Goal: Task Accomplishment & Management: Use online tool/utility

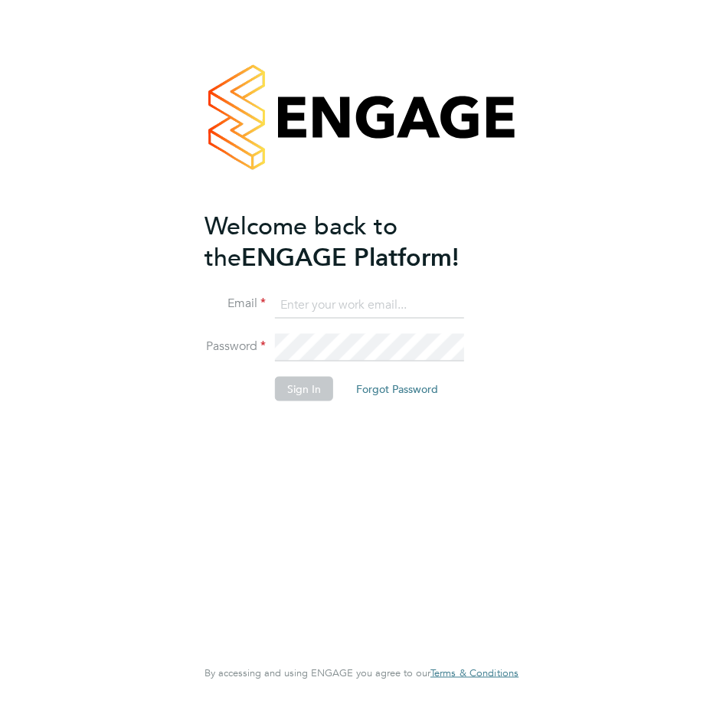
type input "[PERSON_NAME][EMAIL_ADDRESS][PERSON_NAME][DOMAIN_NAME]"
click at [302, 391] on button "Sign In" at bounding box center [304, 388] width 58 height 25
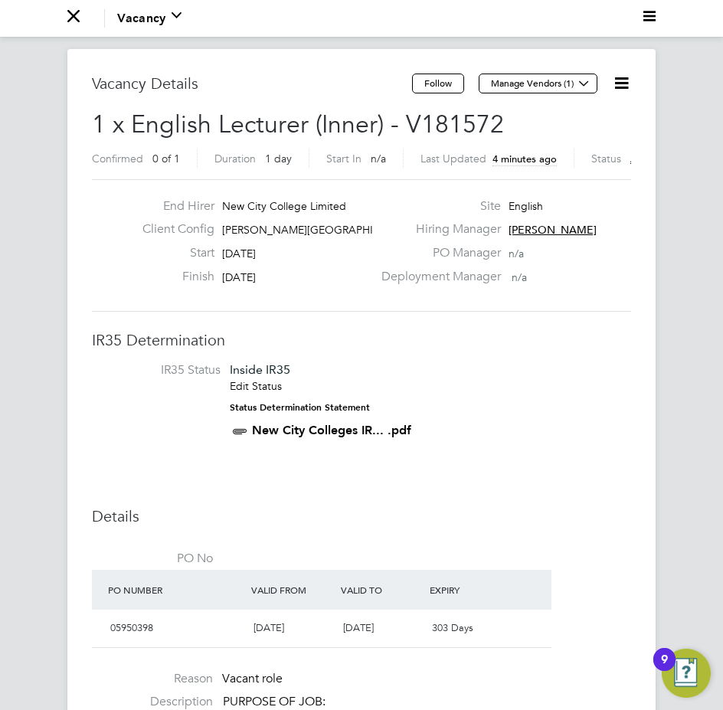
drag, startPoint x: 544, startPoint y: 227, endPoint x: 544, endPoint y: 280, distance: 52.9
click at [544, 280] on div "Site English Hiring Manager Fiona Matthews PO Manager n/a Deployment Manager n/a" at bounding box center [504, 245] width 265 height 94
click at [608, 156] on label "Status" at bounding box center [606, 159] width 30 height 14
click at [621, 86] on icon at bounding box center [621, 83] width 19 height 19
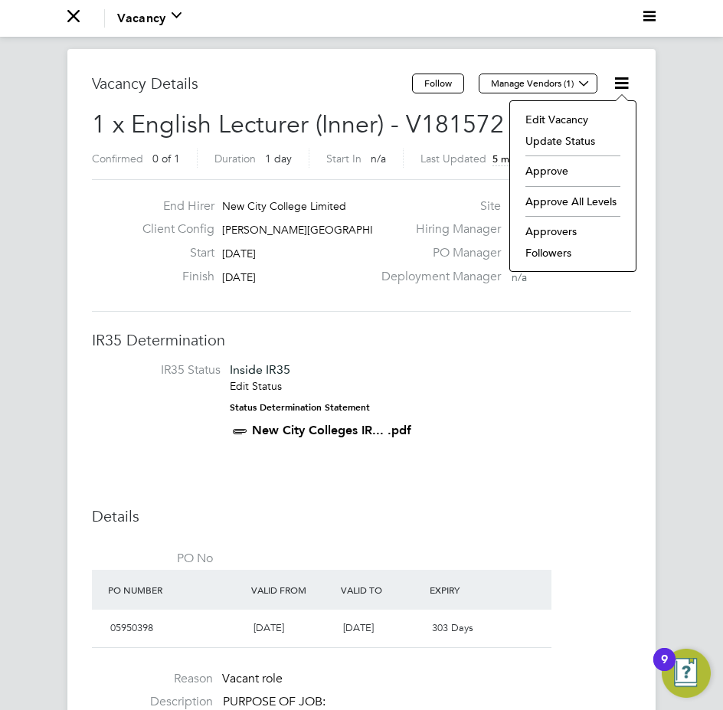
click at [563, 170] on li "Approve" at bounding box center [573, 170] width 110 height 21
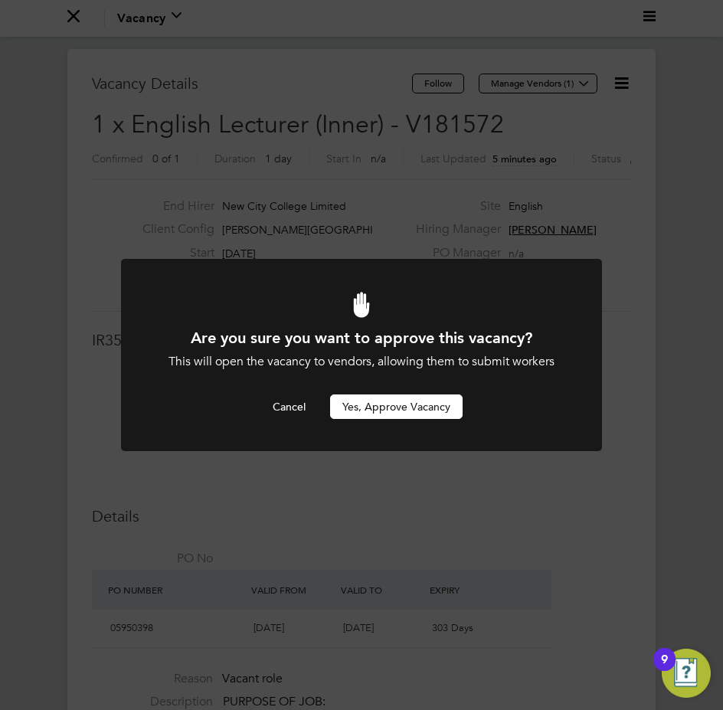
click at [384, 412] on button "Yes, Approve Vacancy" at bounding box center [396, 406] width 133 height 25
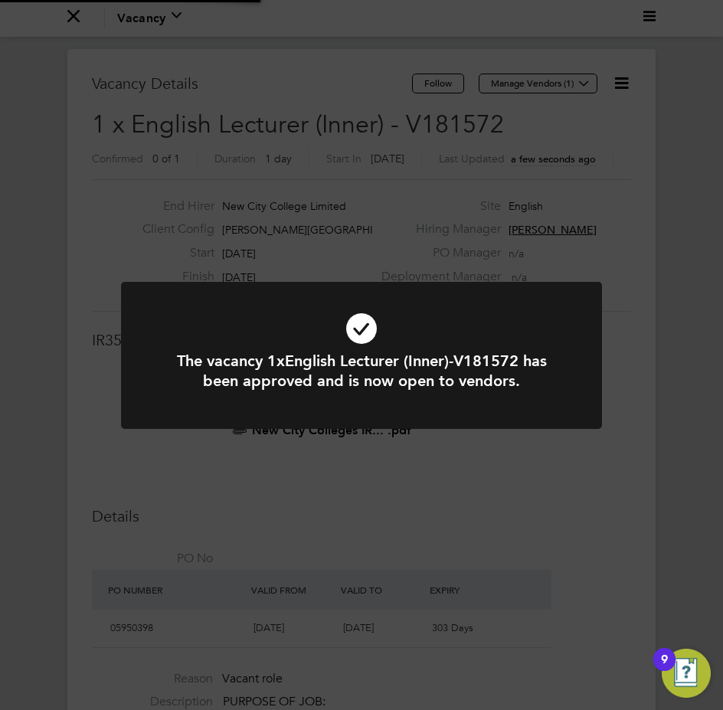
scroll to position [45, 86]
